Goal: Information Seeking & Learning: Find specific fact

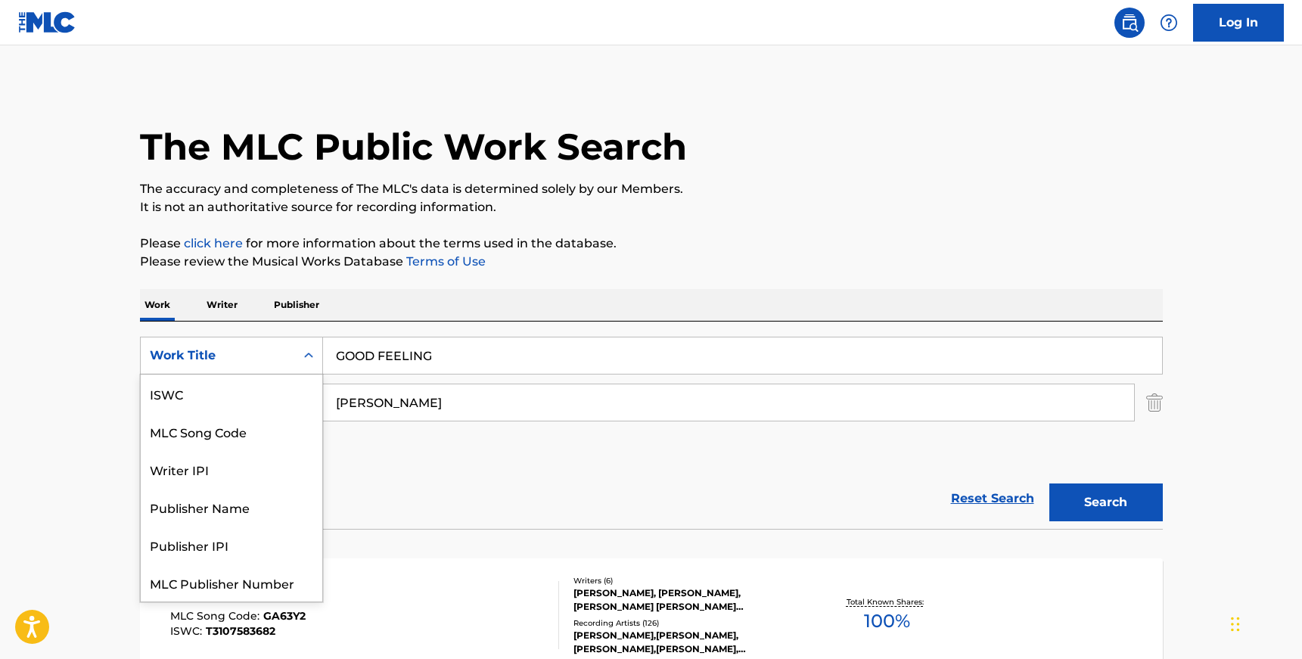
click at [287, 341] on div "Work Title" at bounding box center [218, 355] width 154 height 29
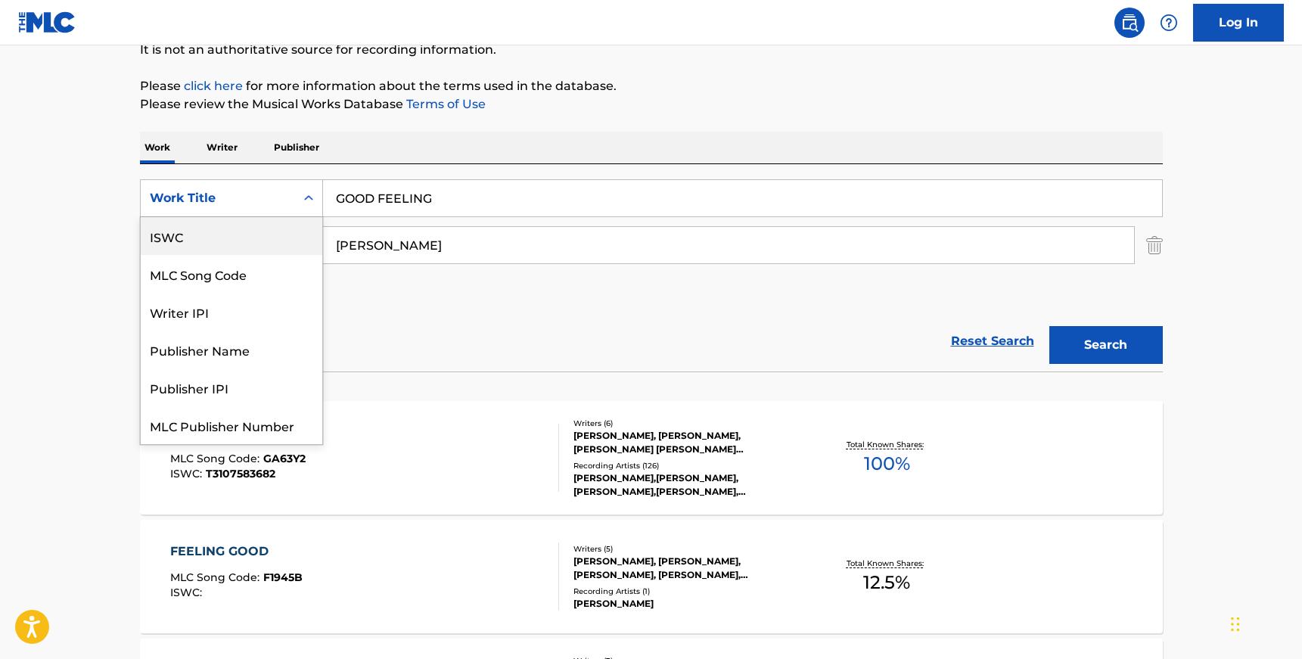
click at [263, 244] on div "ISWC" at bounding box center [232, 236] width 182 height 38
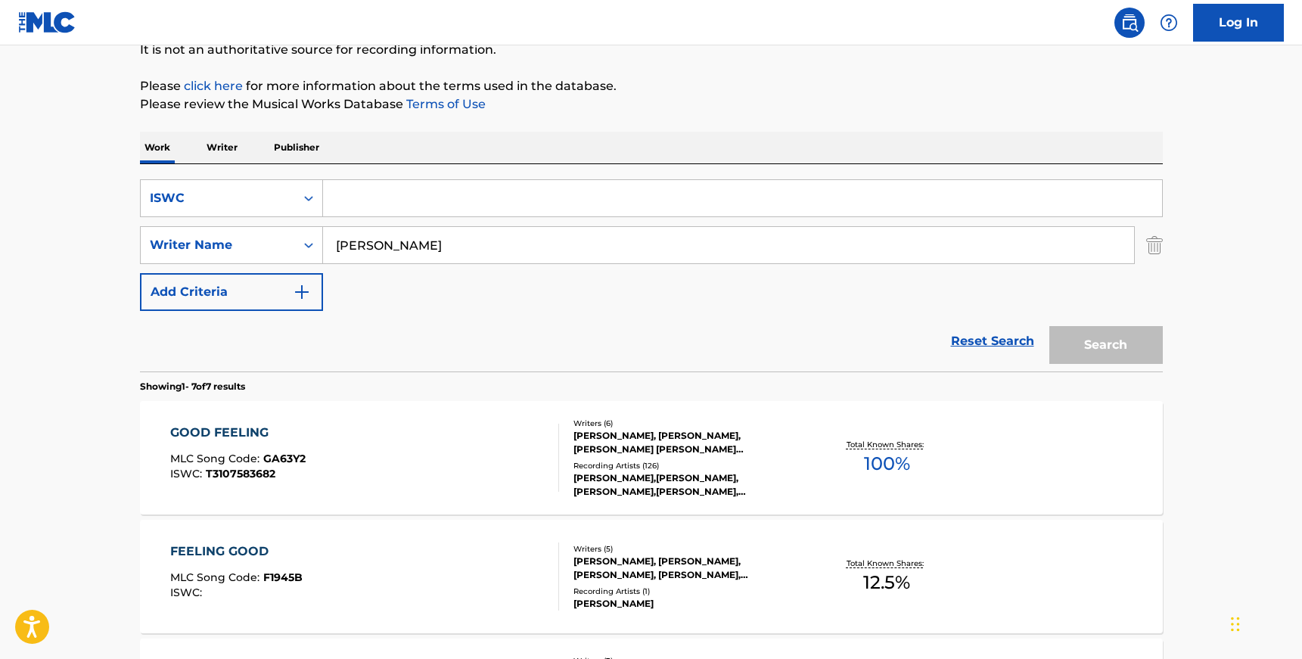
click at [394, 183] on input "Search Form" at bounding box center [742, 198] width 839 height 36
paste input "T0700573052"
type input "T0700573052"
click at [388, 238] on input "[PERSON_NAME]" at bounding box center [728, 245] width 811 height 36
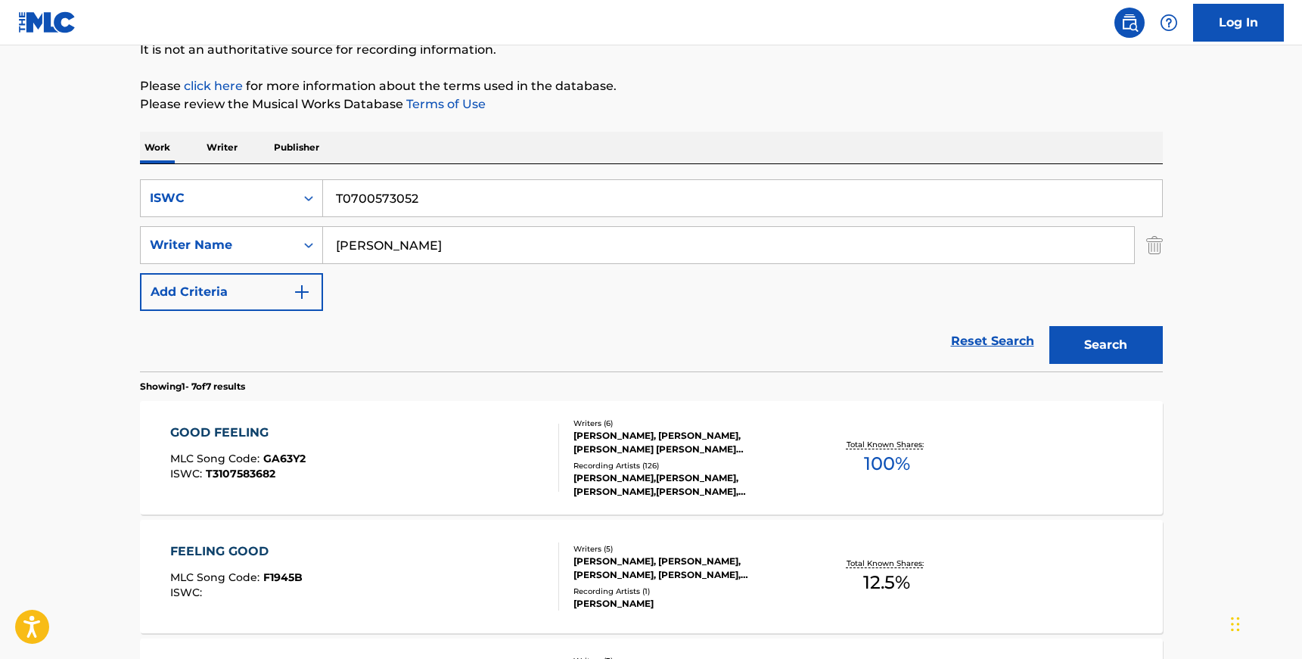
click at [388, 238] on input "[PERSON_NAME]" at bounding box center [728, 245] width 811 height 36
click at [1049, 326] on button "Search" at bounding box center [1105, 345] width 113 height 38
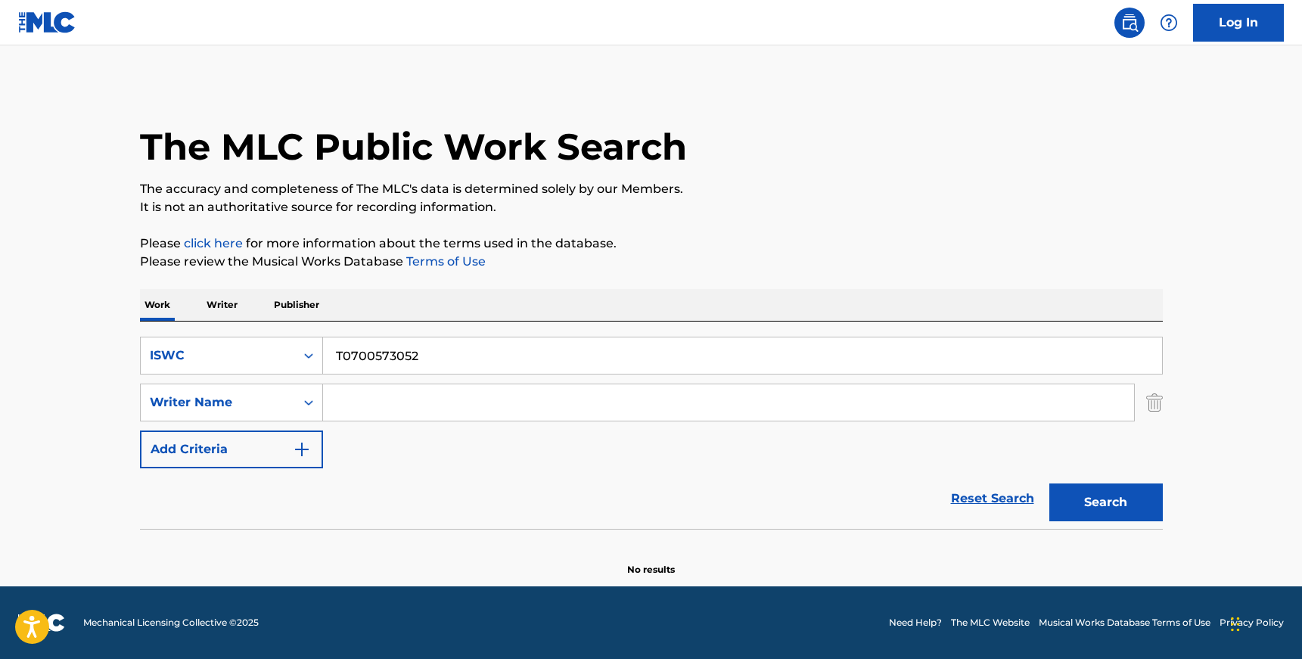
click at [396, 352] on input "T0700573052" at bounding box center [742, 355] width 839 height 36
paste input "7037133205"
type input "T7037133205"
click at [1049, 483] on button "Search" at bounding box center [1105, 502] width 113 height 38
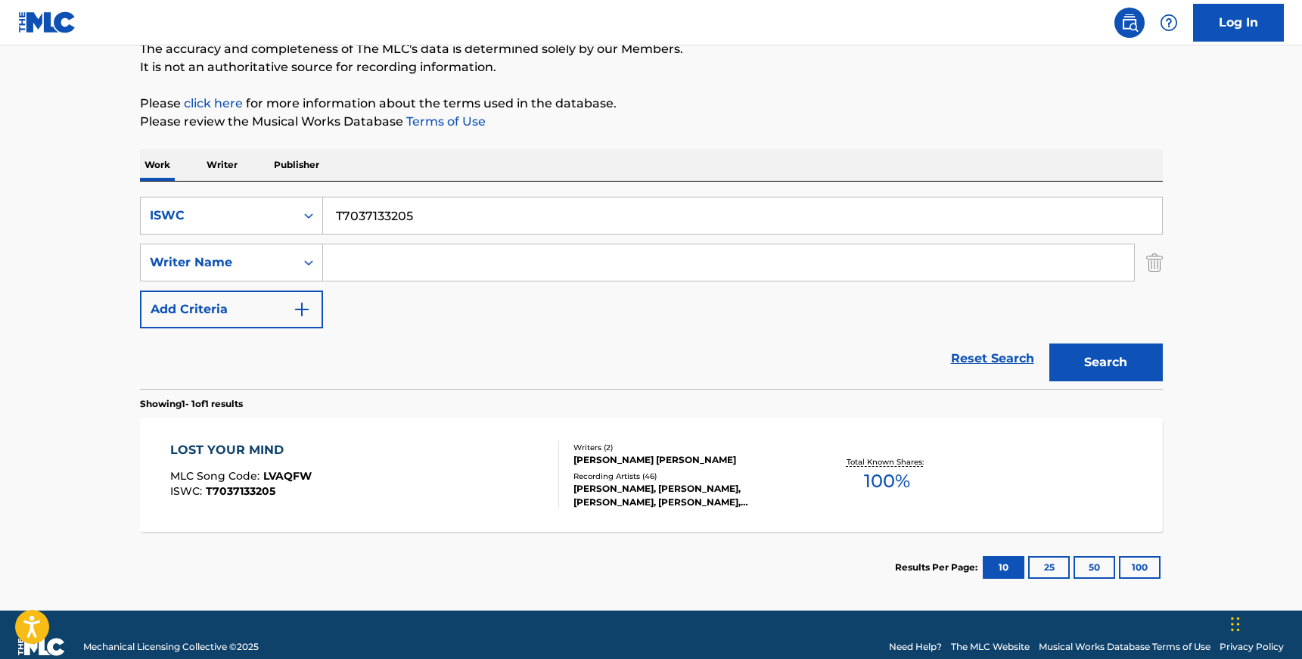
scroll to position [164, 0]
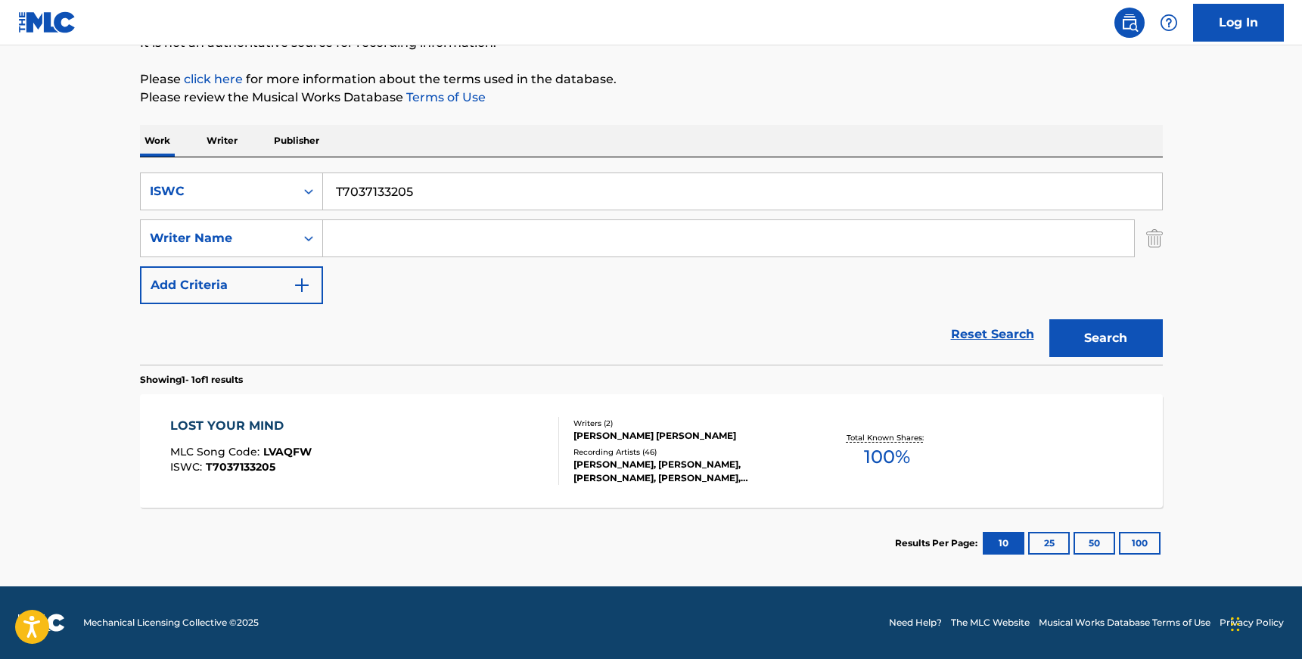
click at [477, 448] on div "LOST YOUR MIND MLC Song Code : LVAQFW ISWC : T7037133205" at bounding box center [364, 451] width 389 height 68
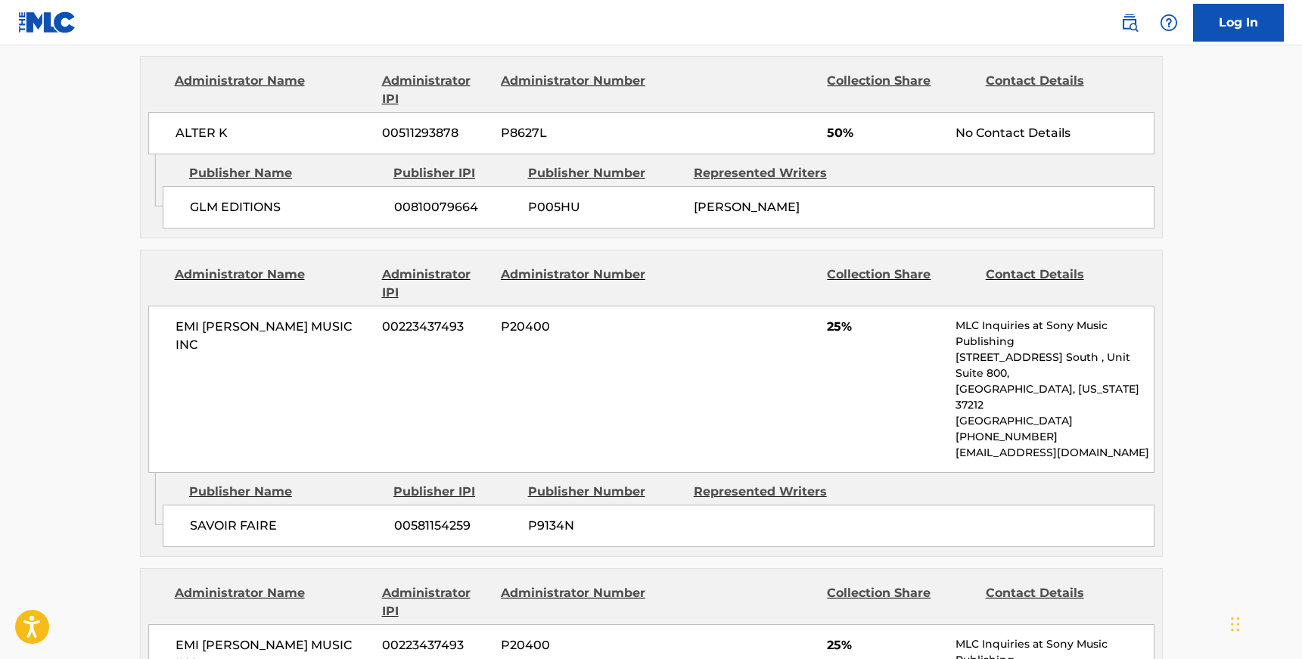
scroll to position [722, 0]
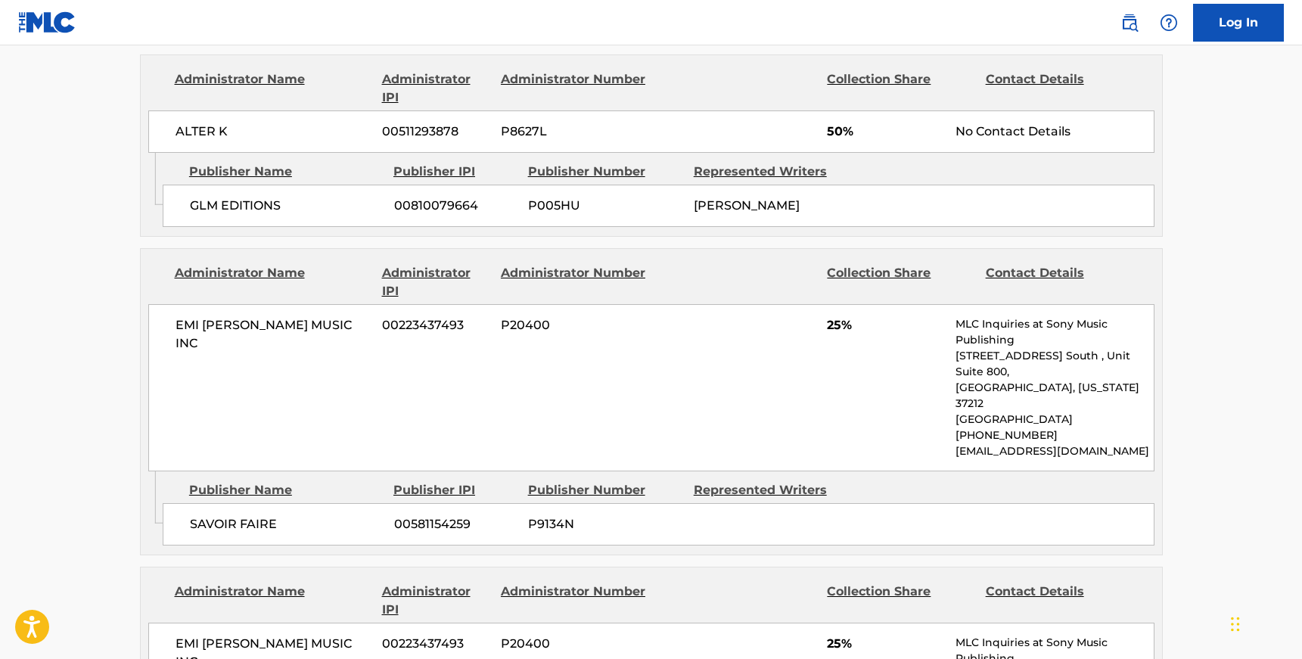
scroll to position [164, 0]
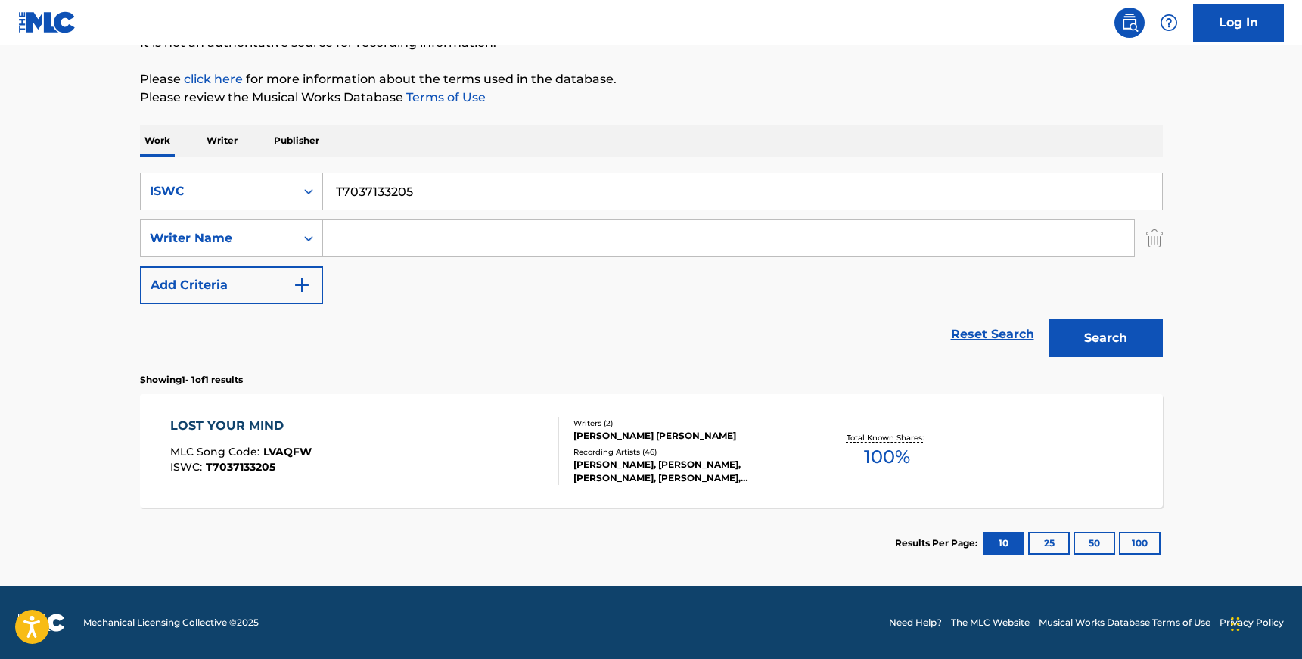
click at [401, 200] on input "T7037133205" at bounding box center [742, 191] width 839 height 36
paste input "9068508316"
type input "T9068508316"
click at [1049, 319] on button "Search" at bounding box center [1105, 338] width 113 height 38
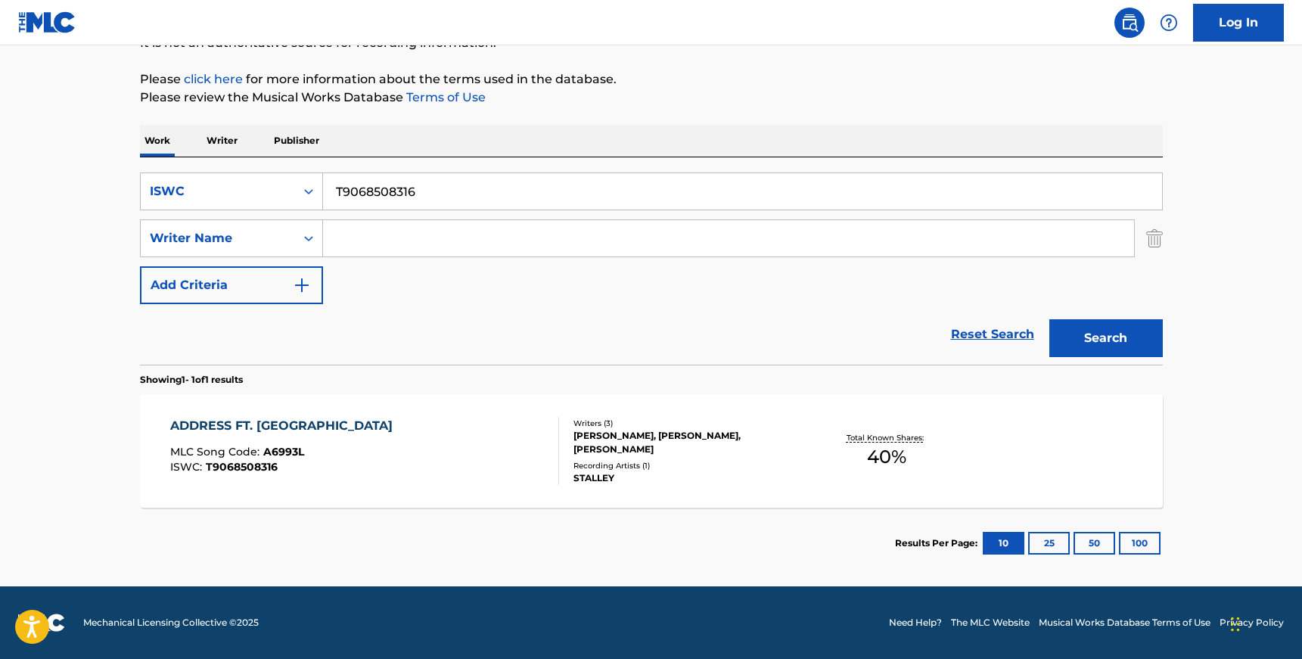
click at [623, 452] on div "[PERSON_NAME], [PERSON_NAME], [PERSON_NAME]" at bounding box center [687, 442] width 228 height 27
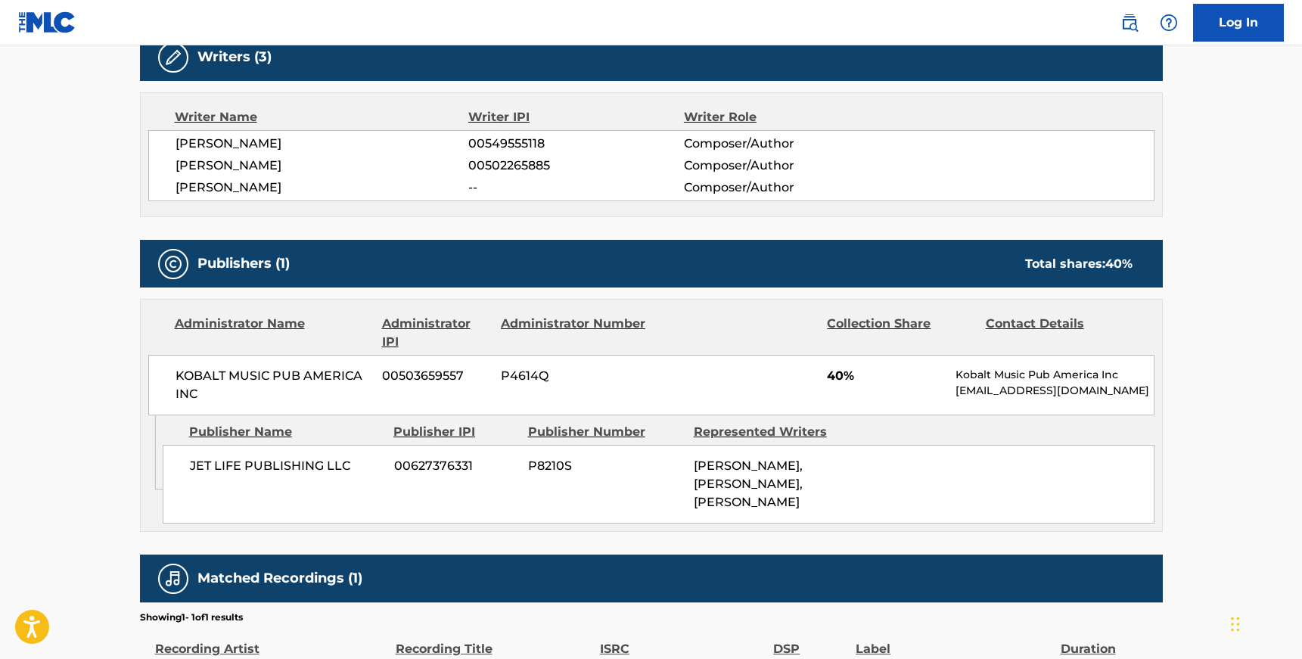
scroll to position [514, 0]
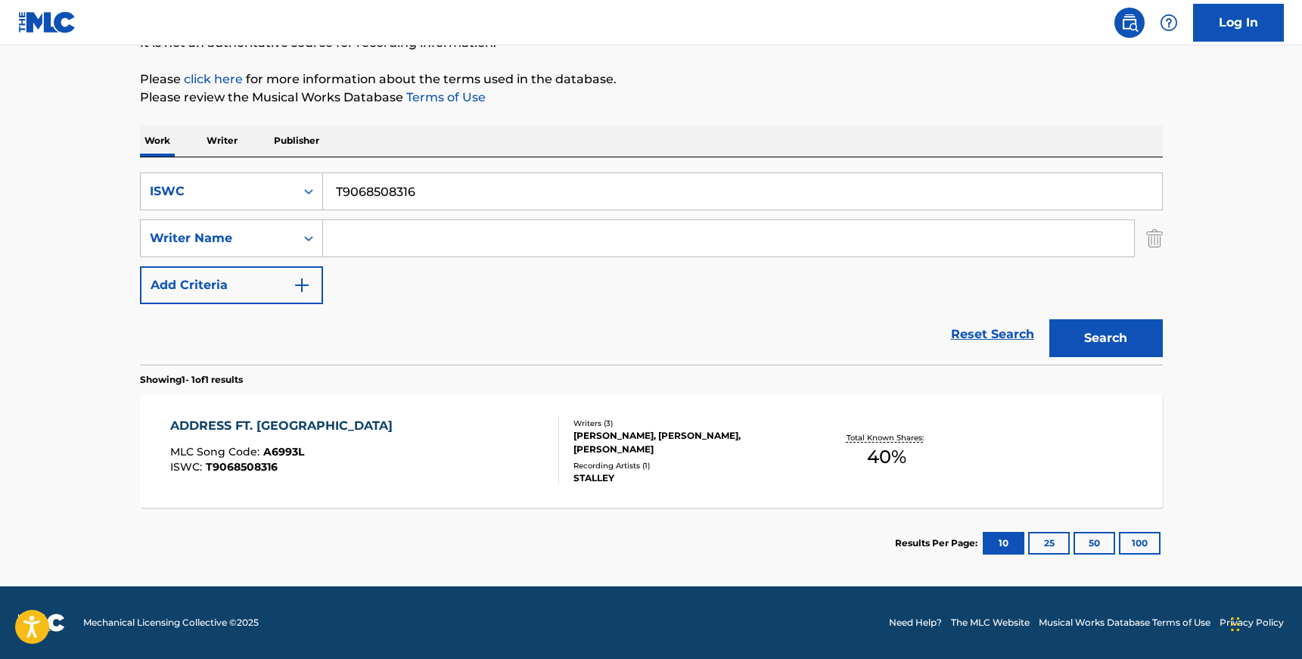
scroll to position [164, 0]
click at [373, 201] on input "T9068508316" at bounding box center [742, 191] width 839 height 36
click at [1049, 319] on button "Search" at bounding box center [1105, 338] width 113 height 38
click at [606, 446] on div "[PERSON_NAME], [PERSON_NAME], [PERSON_NAME]" at bounding box center [687, 442] width 228 height 27
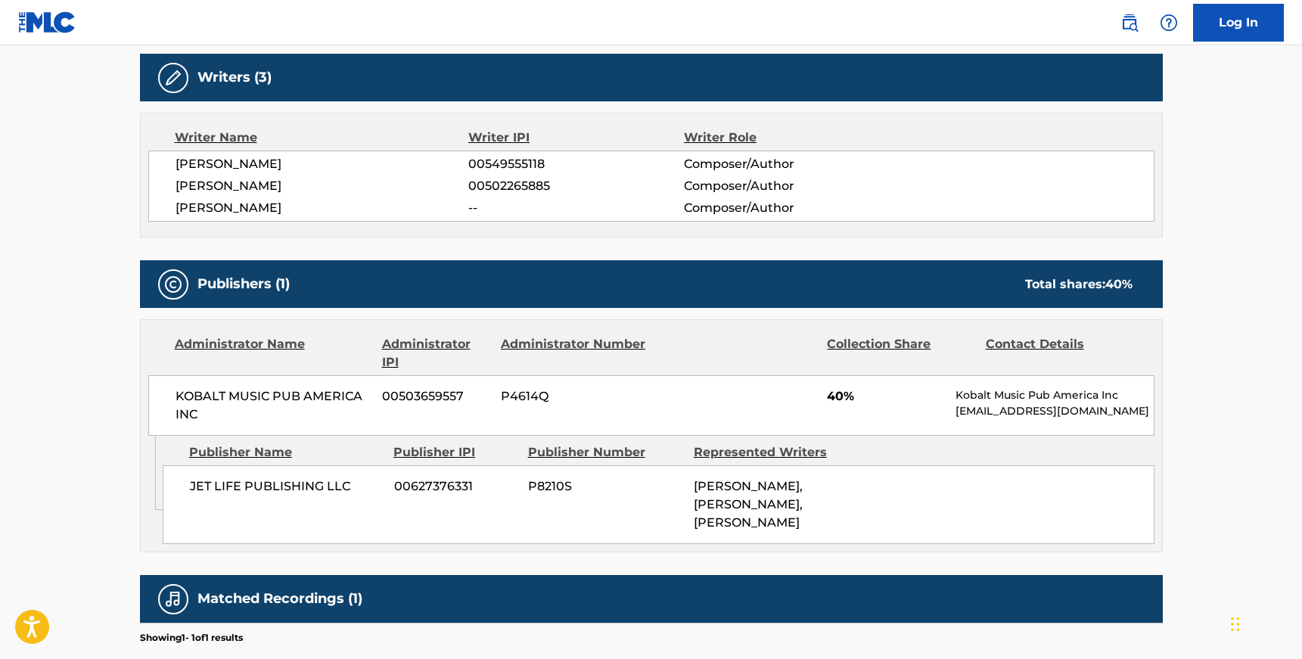
scroll to position [517, 0]
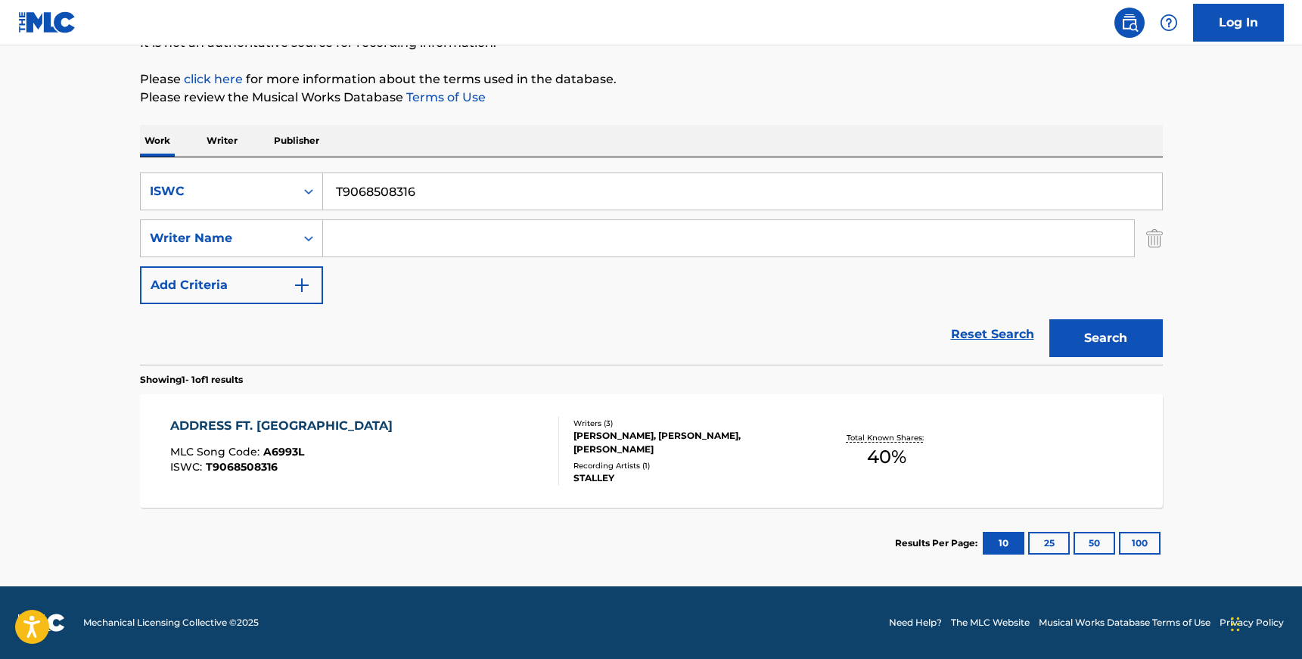
scroll to position [164, 0]
click at [440, 190] on input "T9068508316" at bounding box center [742, 191] width 839 height 36
click at [1049, 319] on button "Search" at bounding box center [1105, 338] width 113 height 38
click at [351, 184] on input "T9068508316" at bounding box center [742, 191] width 839 height 36
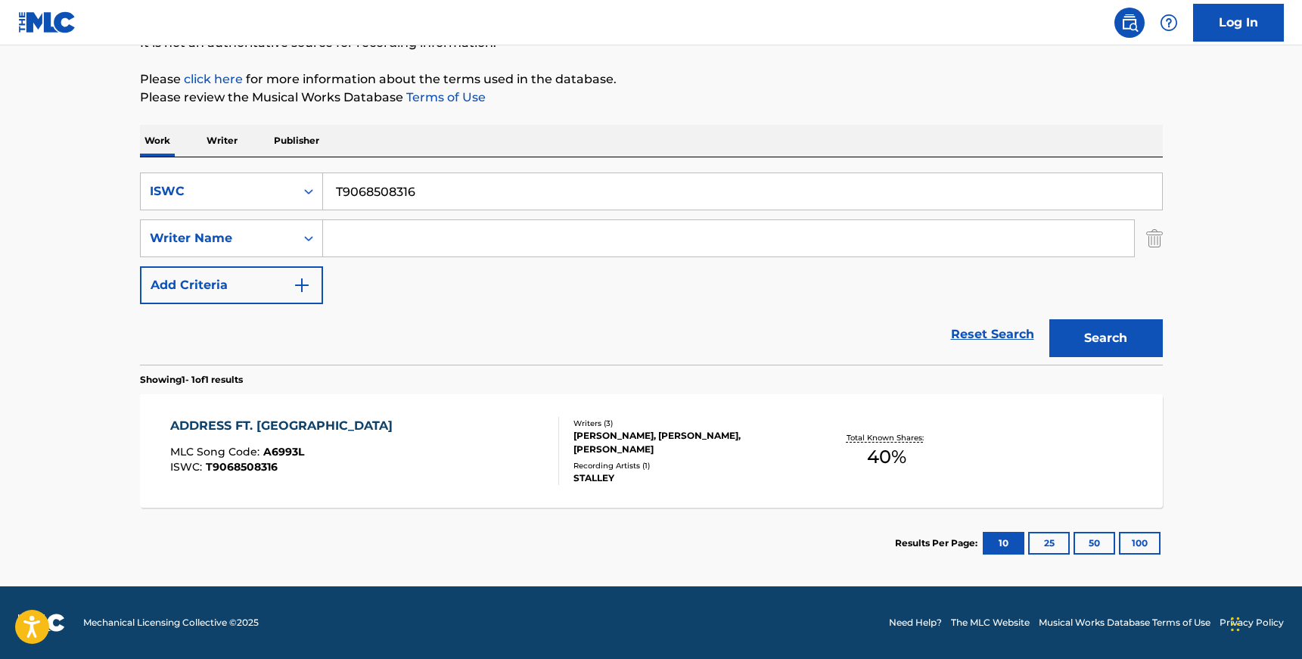
click at [351, 184] on input "T9068508316" at bounding box center [742, 191] width 839 height 36
paste input "212122015"
type input "T9212122015"
click at [1049, 319] on button "Search" at bounding box center [1105, 338] width 113 height 38
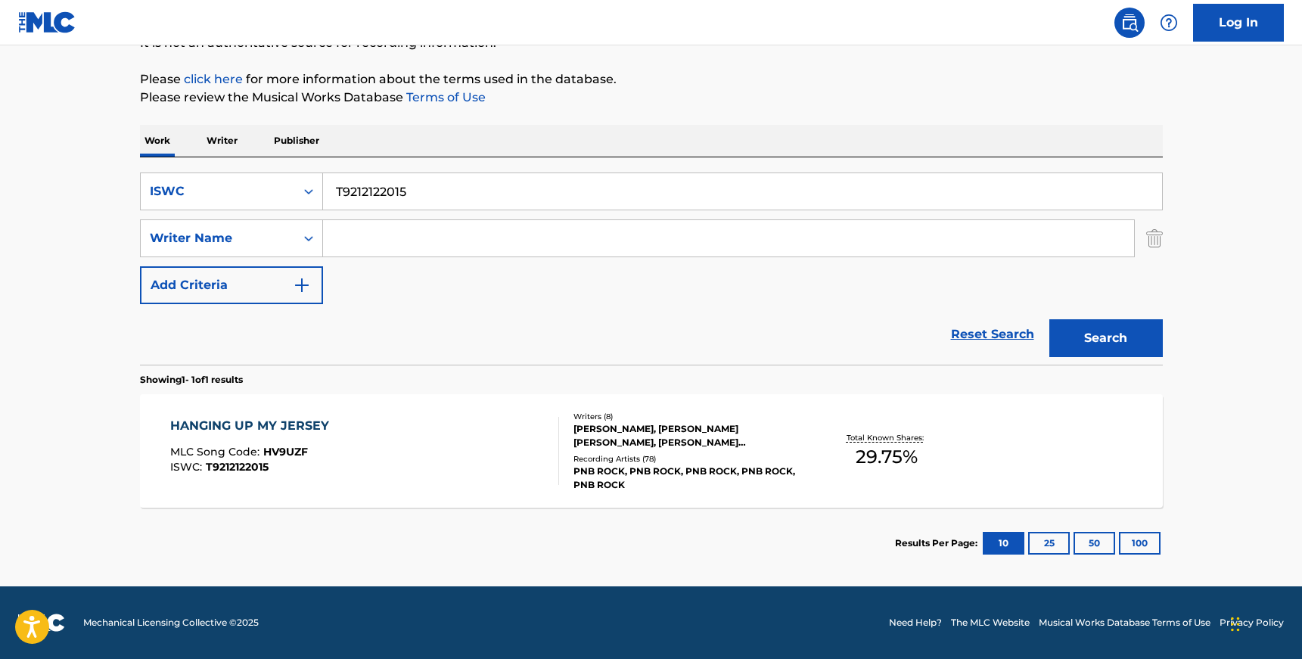
click at [694, 458] on div "Recording Artists ( 78 )" at bounding box center [687, 458] width 228 height 11
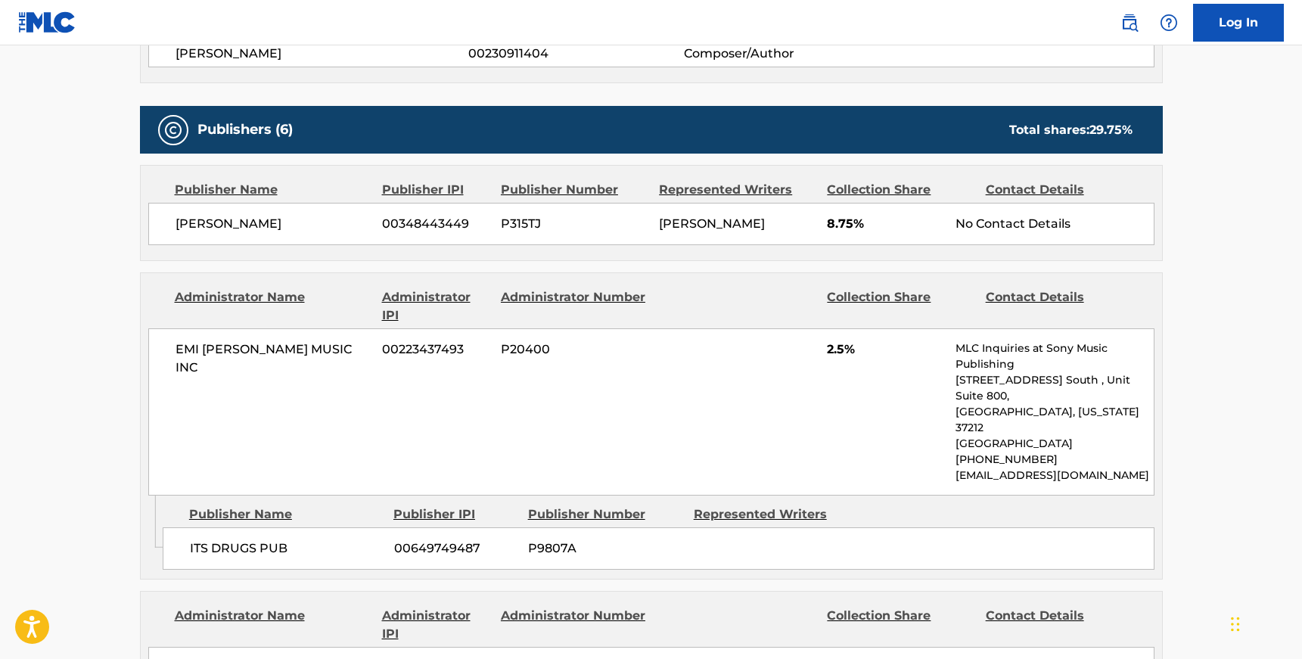
scroll to position [743, 0]
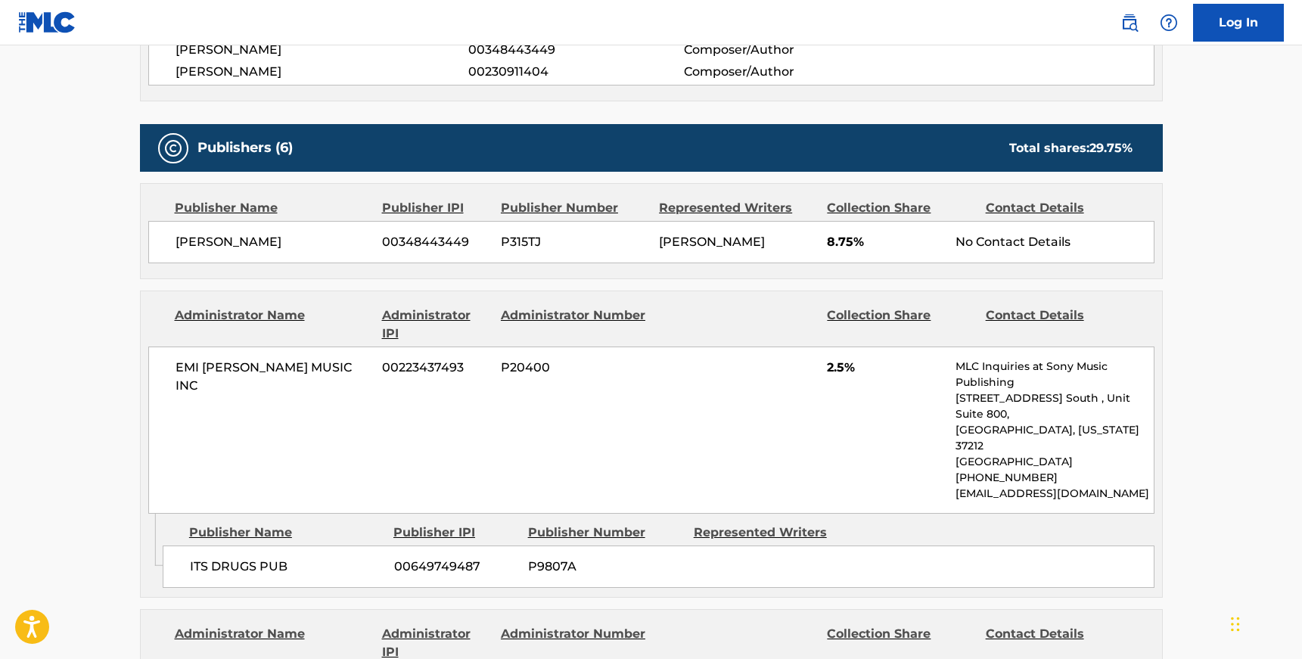
scroll to position [164, 0]
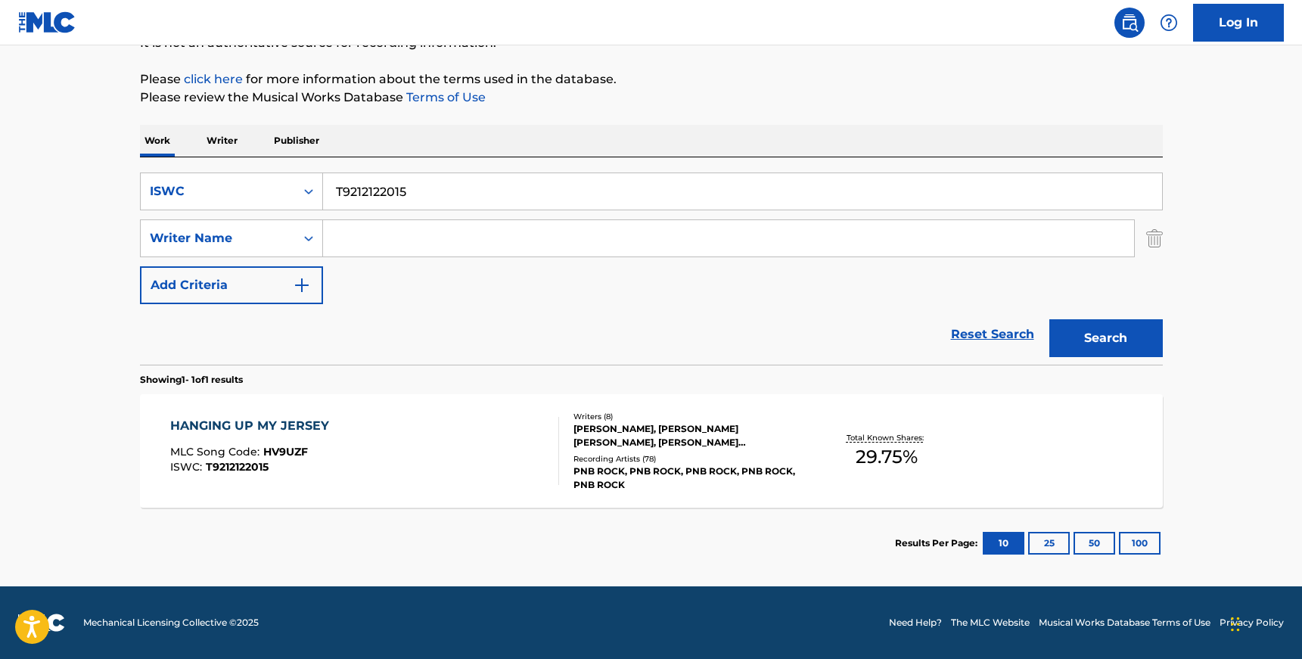
click at [370, 182] on input "T9212122015" at bounding box center [742, 191] width 839 height 36
paste input "0731284324"
type input "T0731284324"
click at [1049, 319] on button "Search" at bounding box center [1105, 338] width 113 height 38
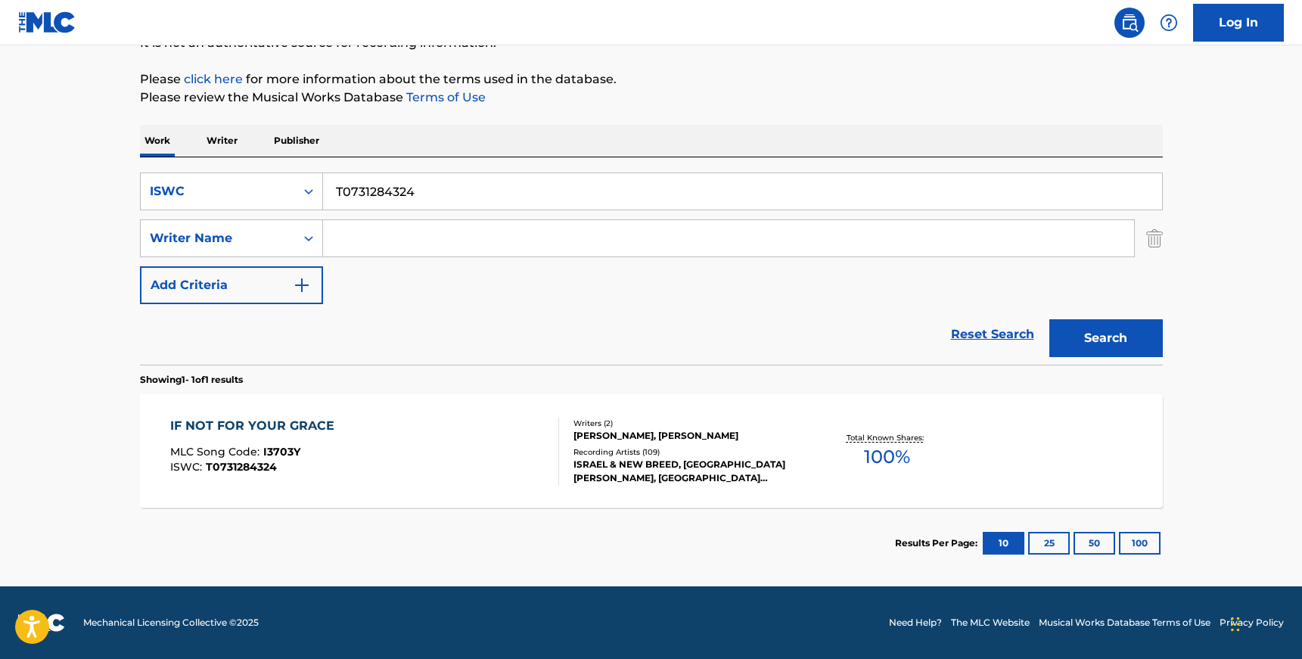
click at [660, 477] on div "ISRAEL & NEW BREED, [GEOGRAPHIC_DATA][PERSON_NAME], [GEOGRAPHIC_DATA][PERSON_NA…" at bounding box center [687, 471] width 228 height 27
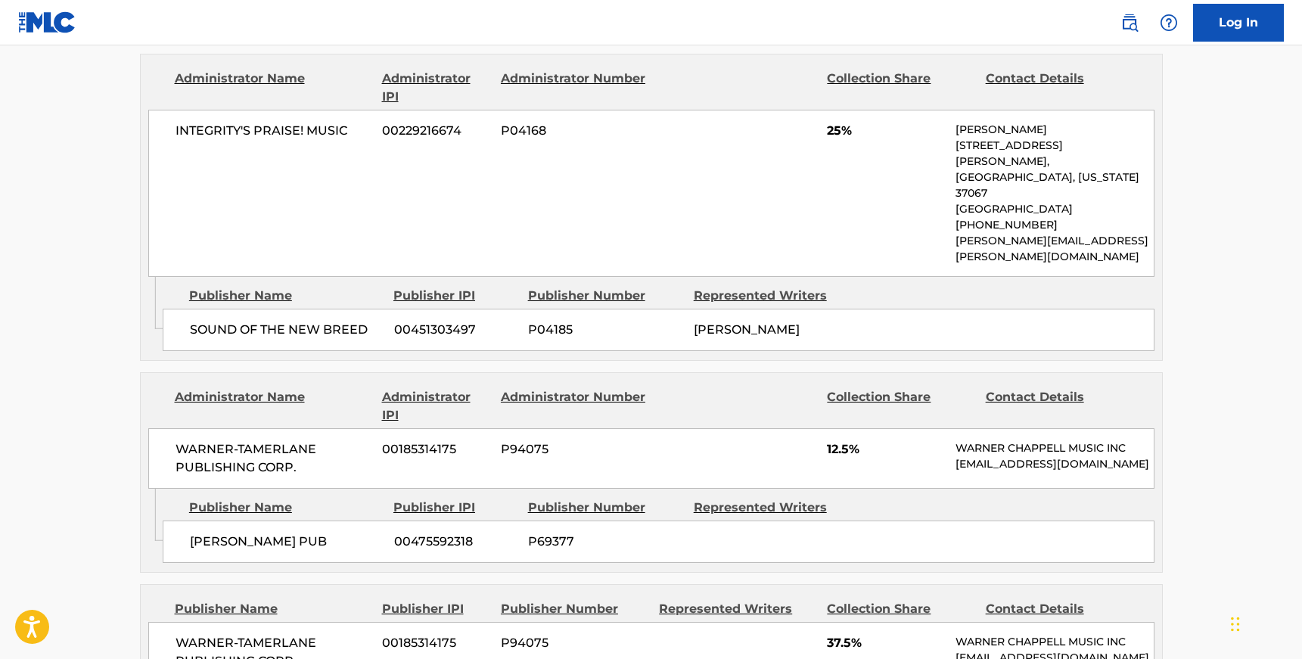
scroll to position [714, 0]
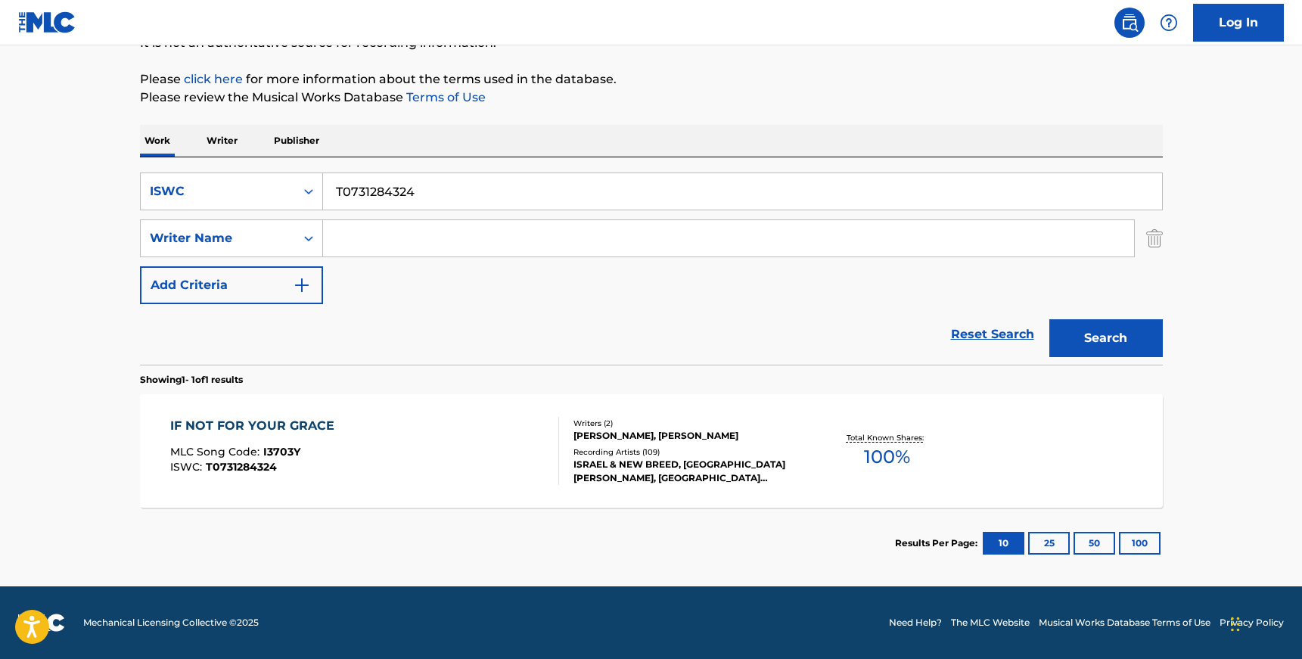
scroll to position [164, 0]
click at [380, 191] on input "T0731284324" at bounding box center [742, 191] width 839 height 36
paste input "3085144005"
type input "T3085144005"
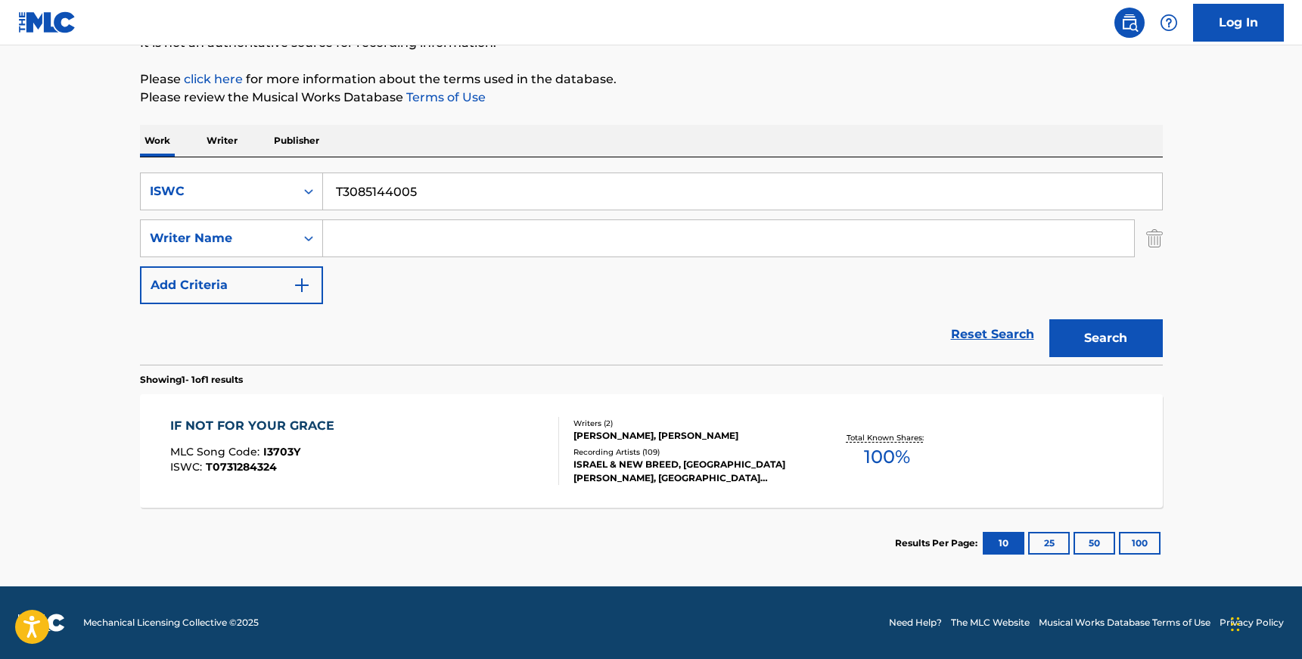
click at [1049, 319] on button "Search" at bounding box center [1105, 338] width 113 height 38
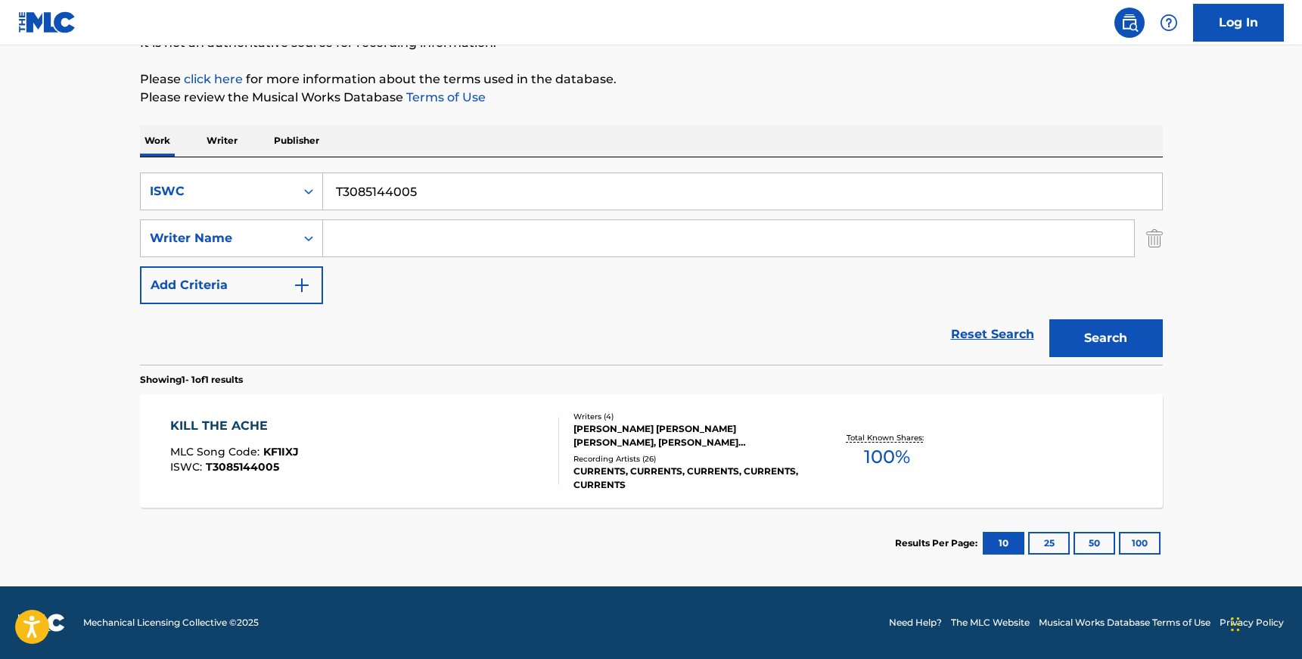
click at [601, 453] on div "Recording Artists ( 26 )" at bounding box center [687, 458] width 228 height 11
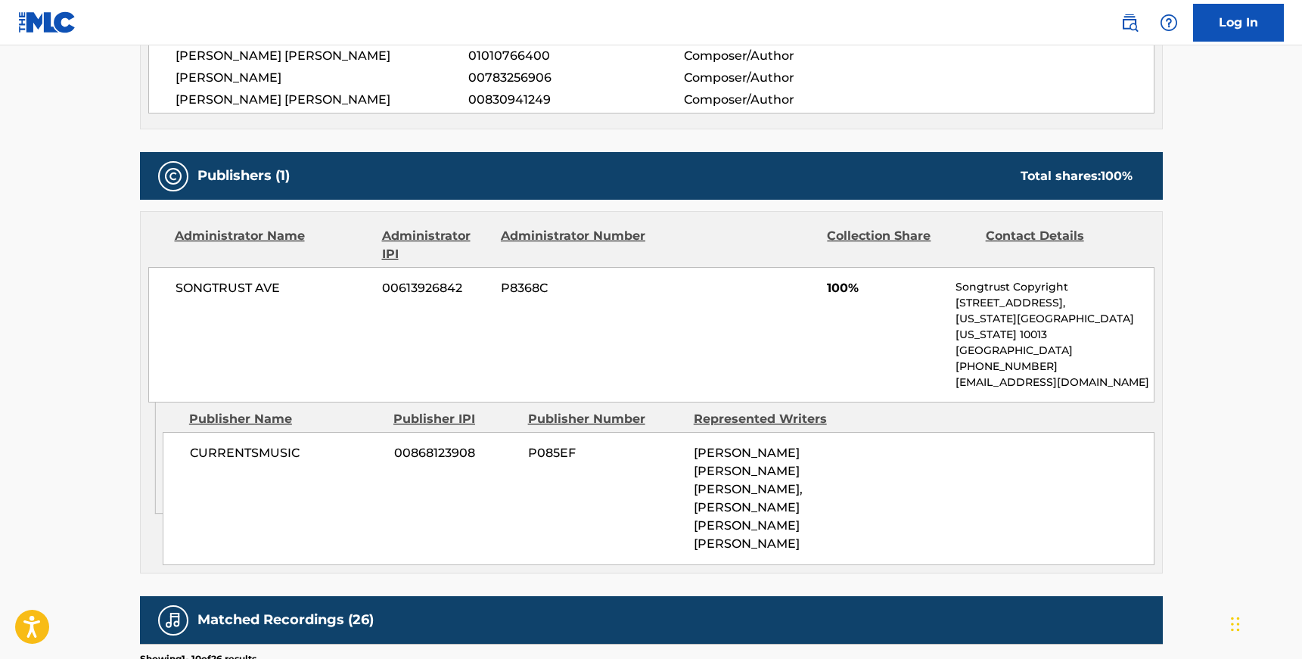
scroll to position [613, 0]
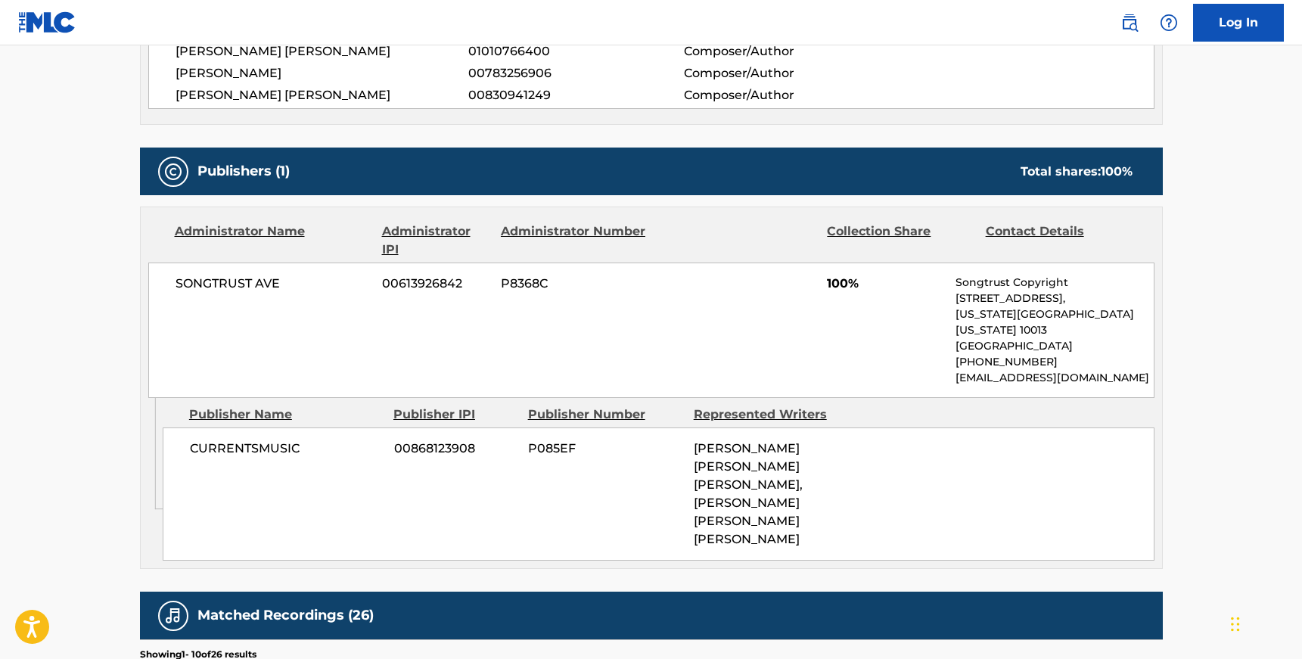
scroll to position [164, 0]
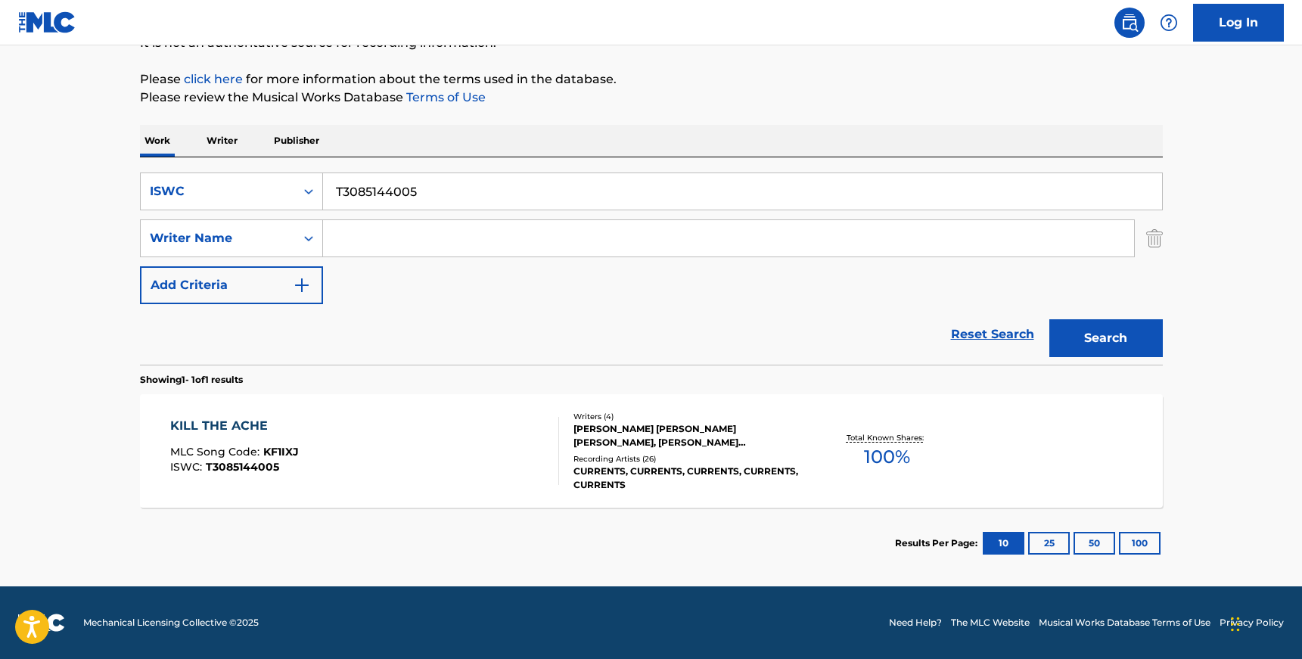
click at [368, 185] on input "T3085144005" at bounding box center [742, 191] width 839 height 36
paste input "2298226"
type input "T3022982265"
click at [1049, 319] on button "Search" at bounding box center [1105, 338] width 113 height 38
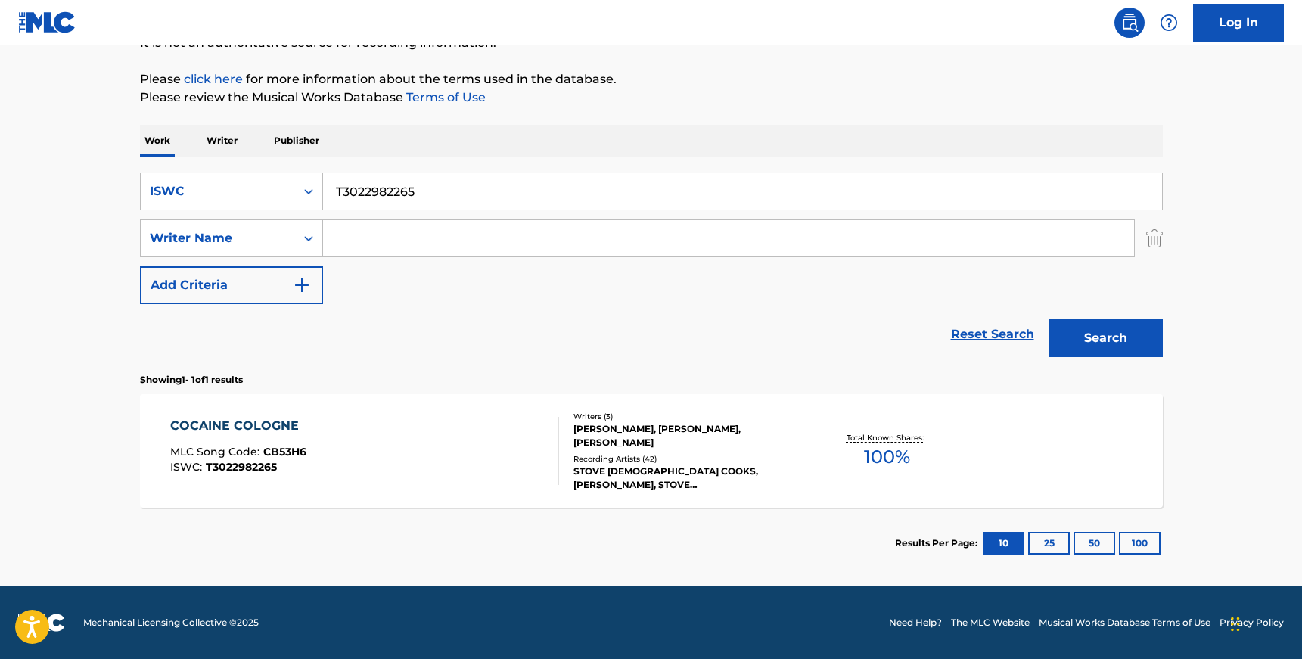
click at [718, 449] on div "[PERSON_NAME], [PERSON_NAME], [PERSON_NAME]" at bounding box center [687, 435] width 228 height 27
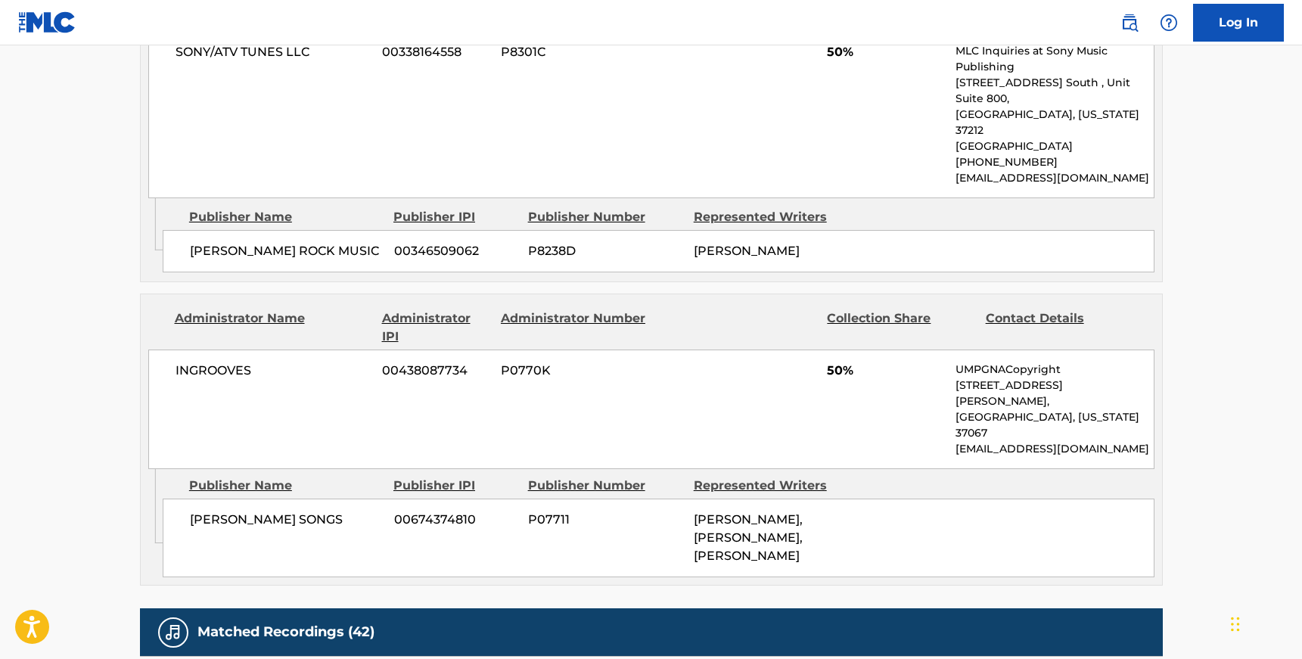
scroll to position [831, 0]
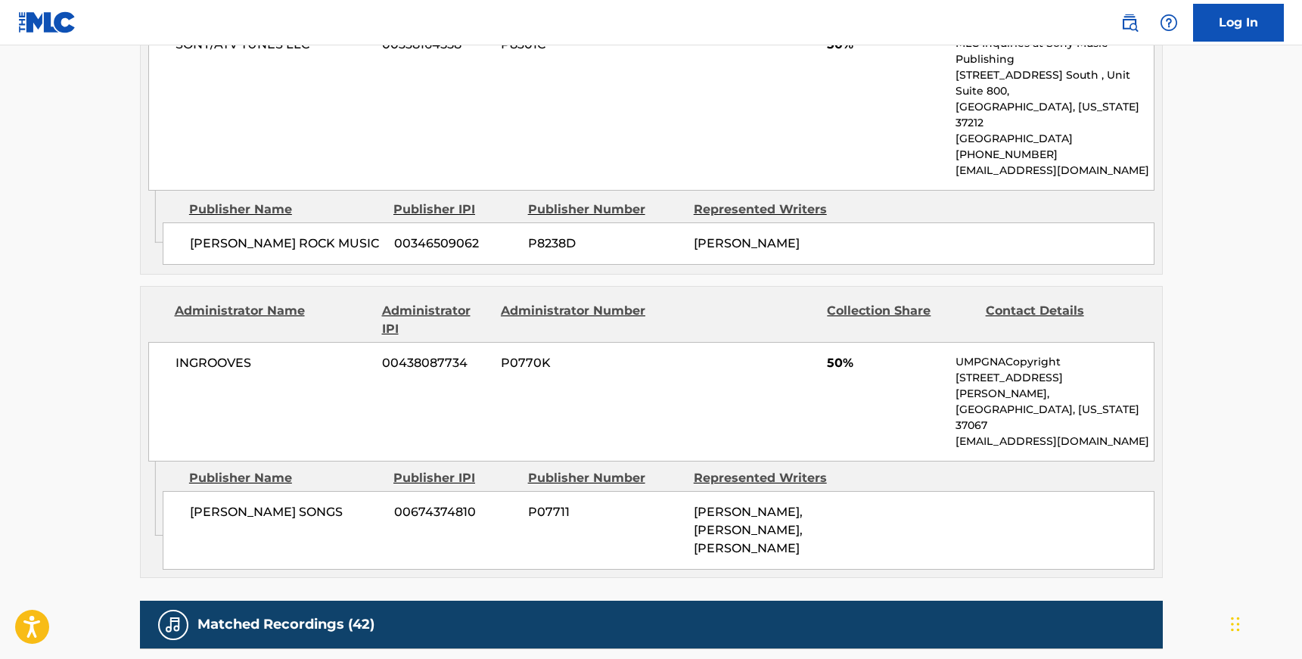
scroll to position [164, 0]
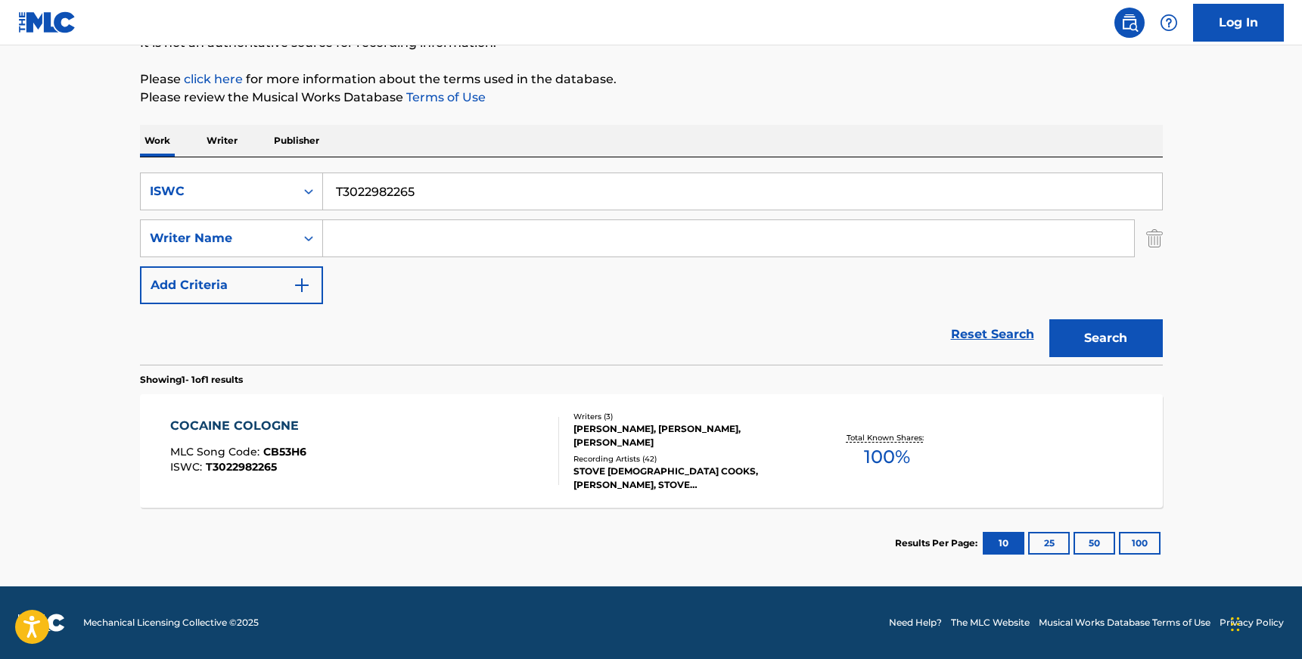
click at [406, 190] on input "T3022982265" at bounding box center [742, 191] width 839 height 36
paste input "9016136859"
type input "T9016136859"
click at [1049, 319] on button "Search" at bounding box center [1105, 338] width 113 height 38
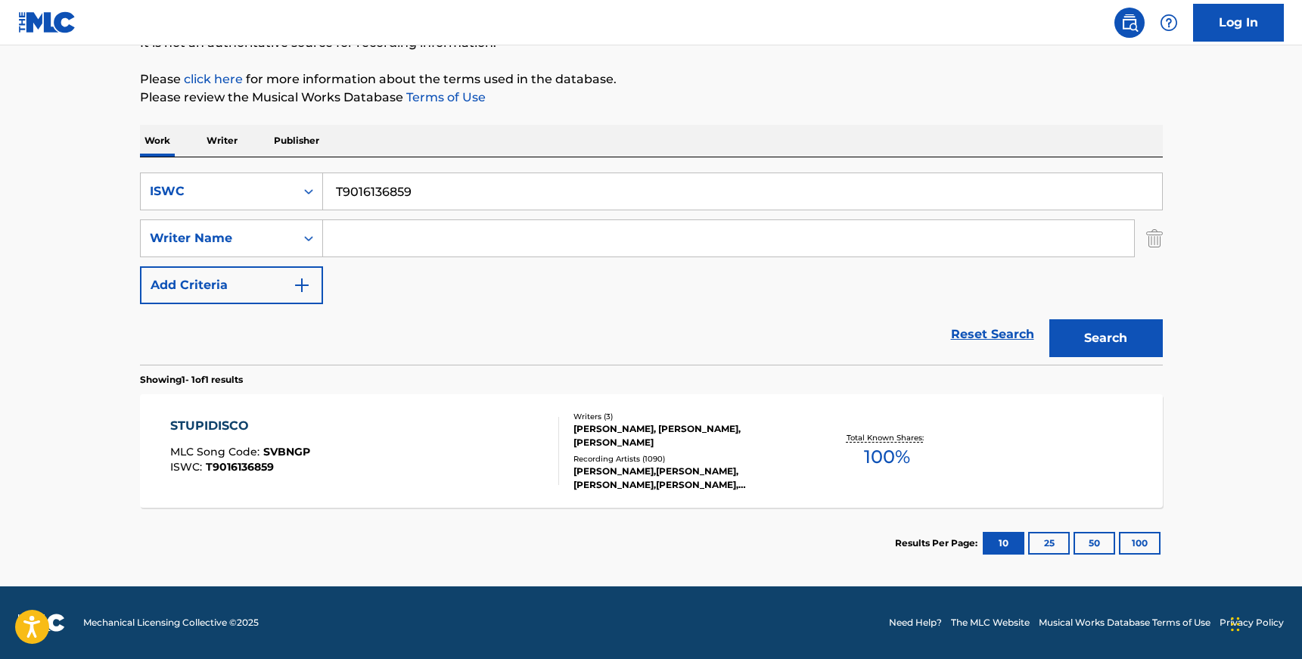
click at [573, 439] on div "[PERSON_NAME], [PERSON_NAME], [PERSON_NAME]" at bounding box center [687, 435] width 228 height 27
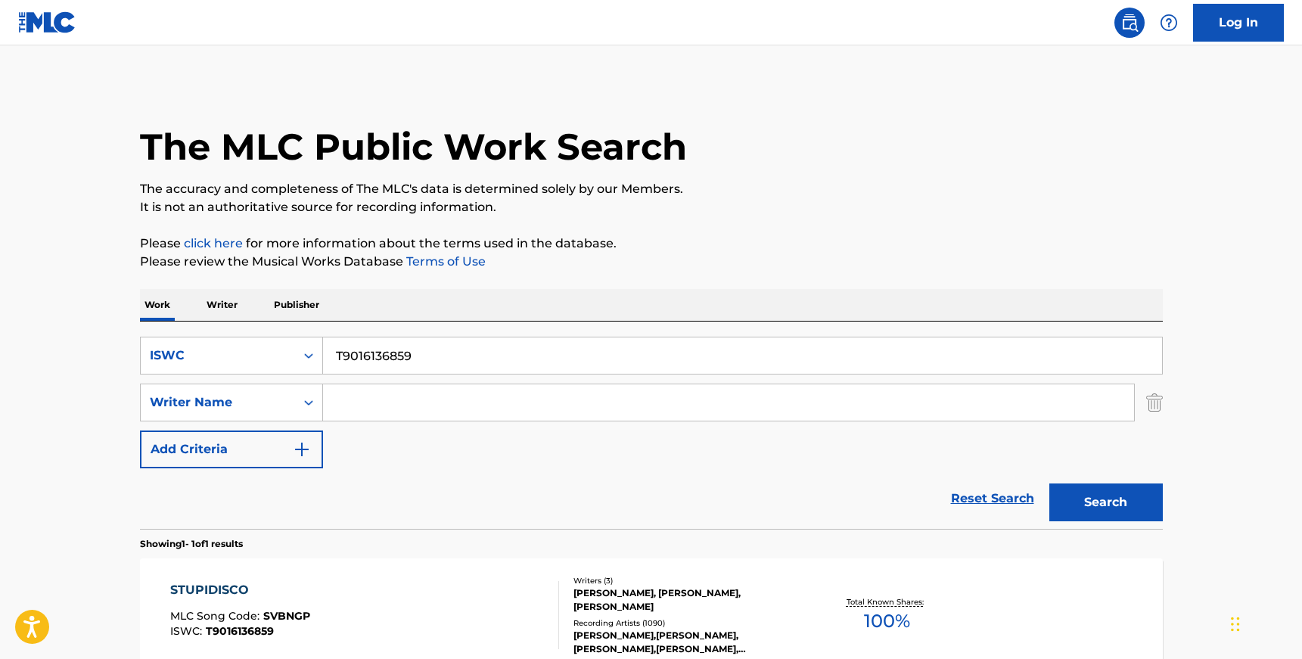
click at [358, 341] on input "T9016136859" at bounding box center [742, 355] width 839 height 36
paste input "3099500973"
type input "T3099500973"
click at [1049, 483] on button "Search" at bounding box center [1105, 502] width 113 height 38
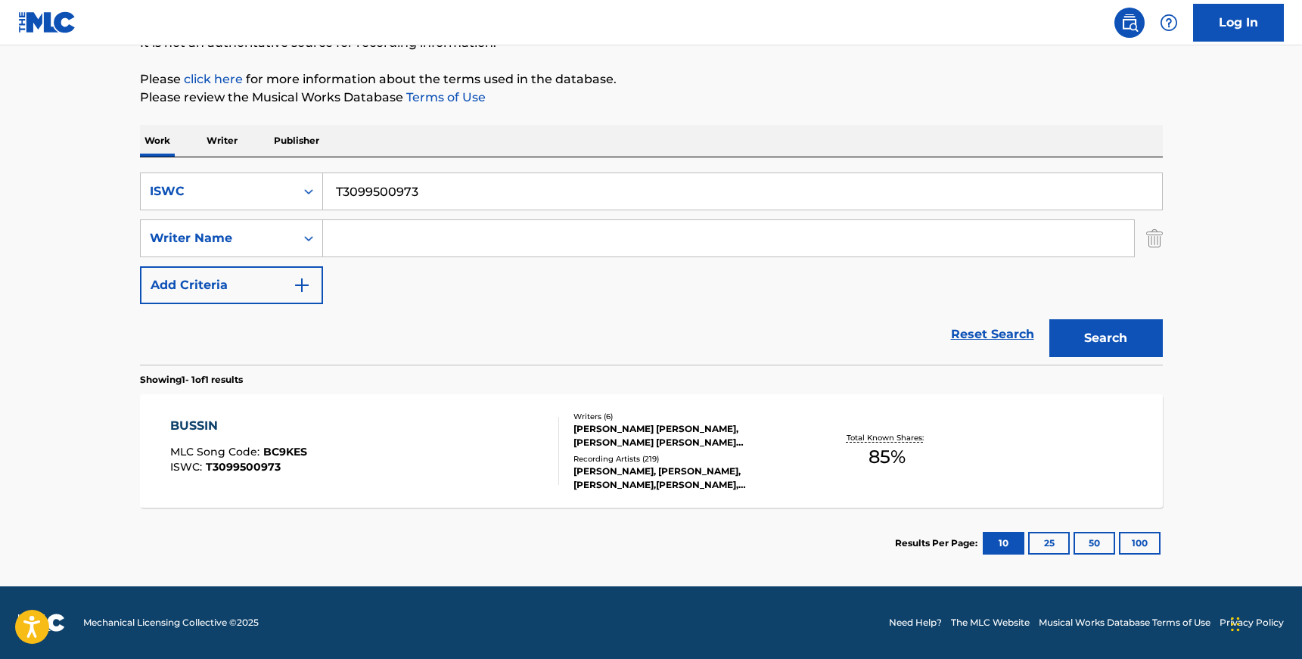
click at [615, 428] on div "[PERSON_NAME] [PERSON_NAME], [PERSON_NAME] [PERSON_NAME] [PERSON_NAME] GOODS, […" at bounding box center [687, 435] width 228 height 27
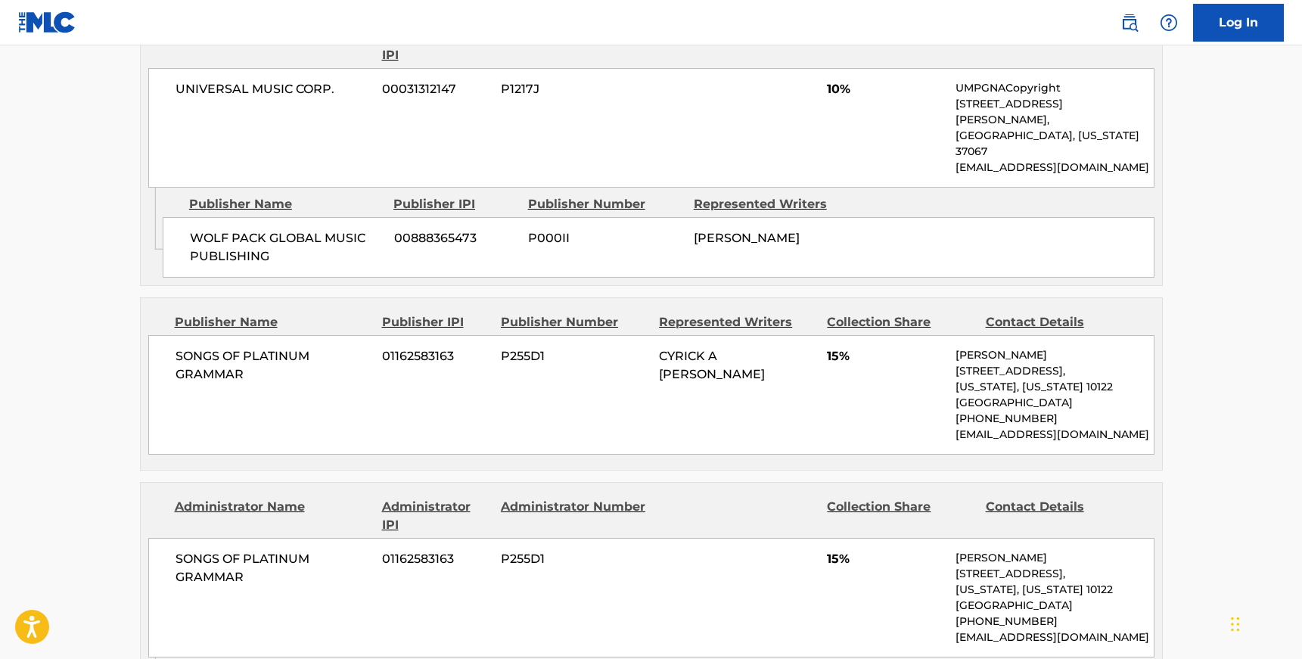
scroll to position [2076, 0]
